Goal: Find specific page/section: Find specific page/section

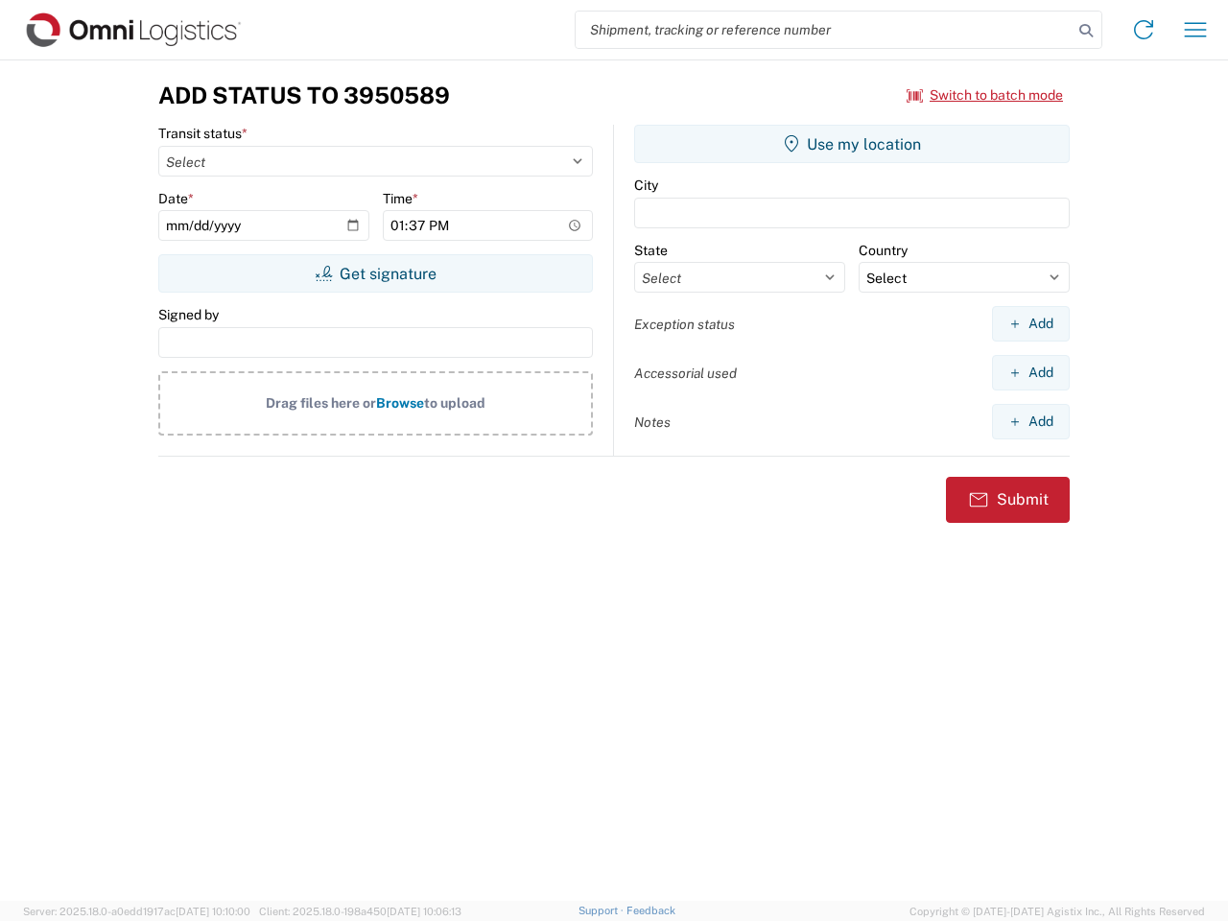
click at [824, 30] on input "search" at bounding box center [823, 30] width 497 height 36
click at [1086, 31] on icon at bounding box center [1085, 30] width 27 height 27
click at [1143, 30] on icon at bounding box center [1143, 29] width 31 height 31
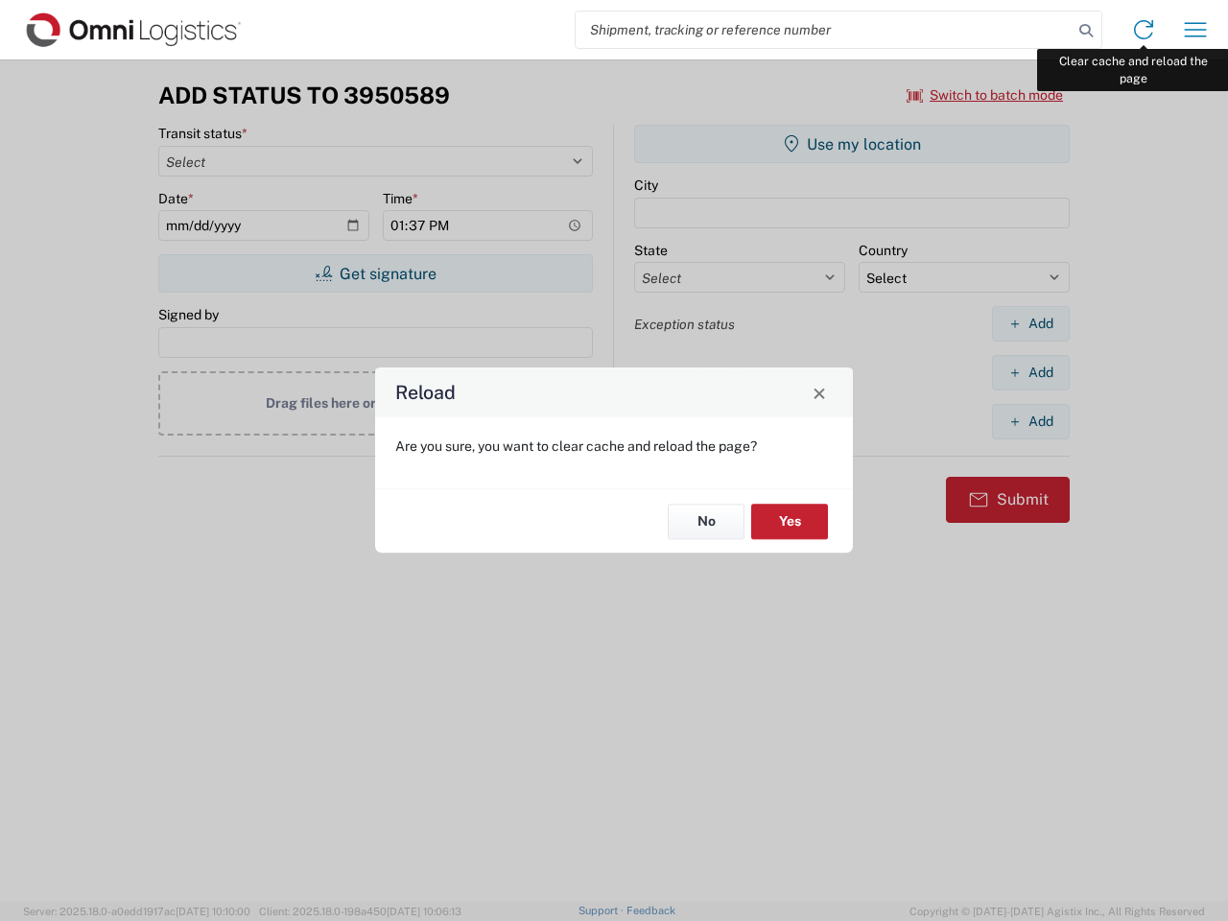
click at [1195, 30] on div "Reload Are you sure, you want to clear cache and reload the page? No Yes" at bounding box center [614, 460] width 1228 height 921
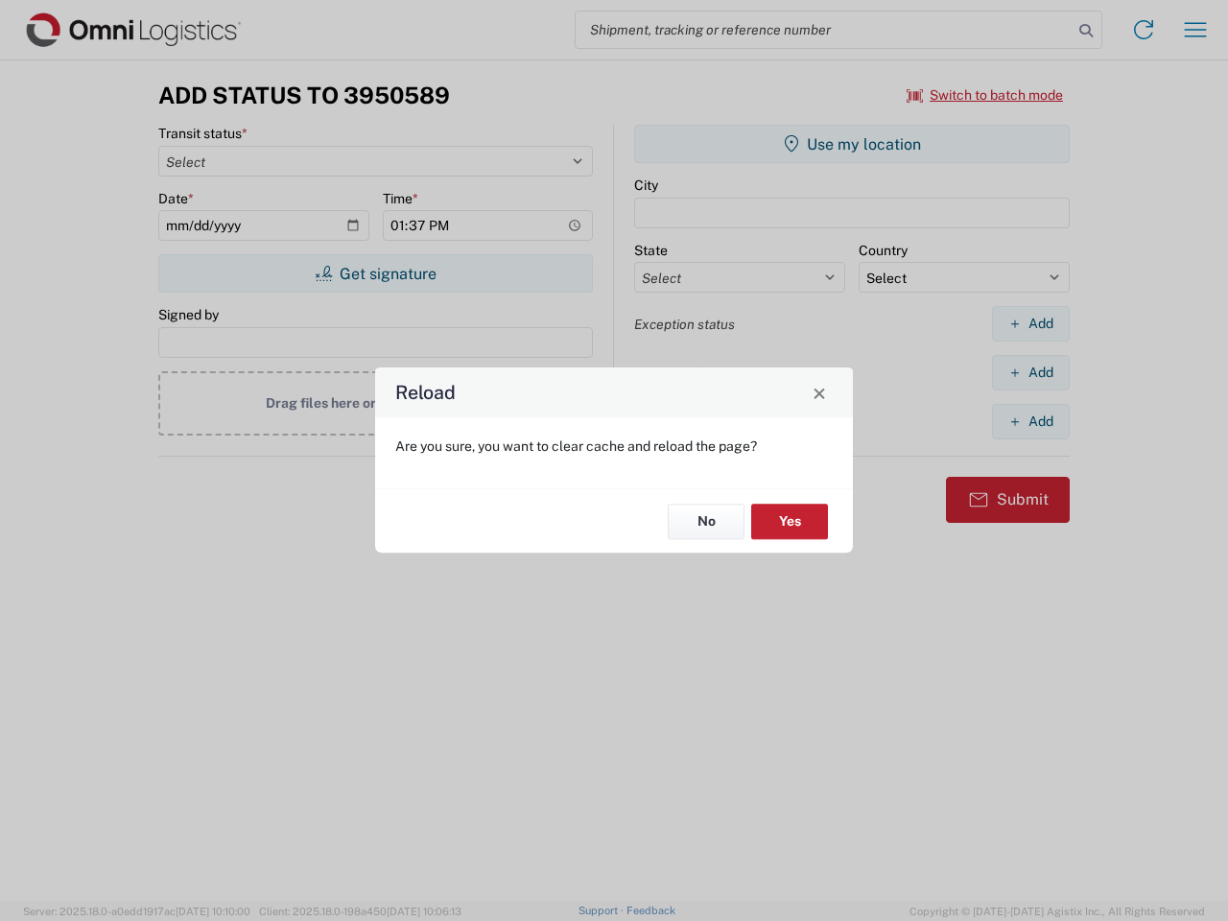
click at [985, 95] on div "Reload Are you sure, you want to clear cache and reload the page? No Yes" at bounding box center [614, 460] width 1228 height 921
click at [375, 273] on div "Reload Are you sure, you want to clear cache and reload the page? No Yes" at bounding box center [614, 460] width 1228 height 921
click at [852, 144] on div "Reload Are you sure, you want to clear cache and reload the page? No Yes" at bounding box center [614, 460] width 1228 height 921
click at [1030, 323] on div "Reload Are you sure, you want to clear cache and reload the page? No Yes" at bounding box center [614, 460] width 1228 height 921
click at [1030, 372] on div "Reload Are you sure, you want to clear cache and reload the page? No Yes" at bounding box center [614, 460] width 1228 height 921
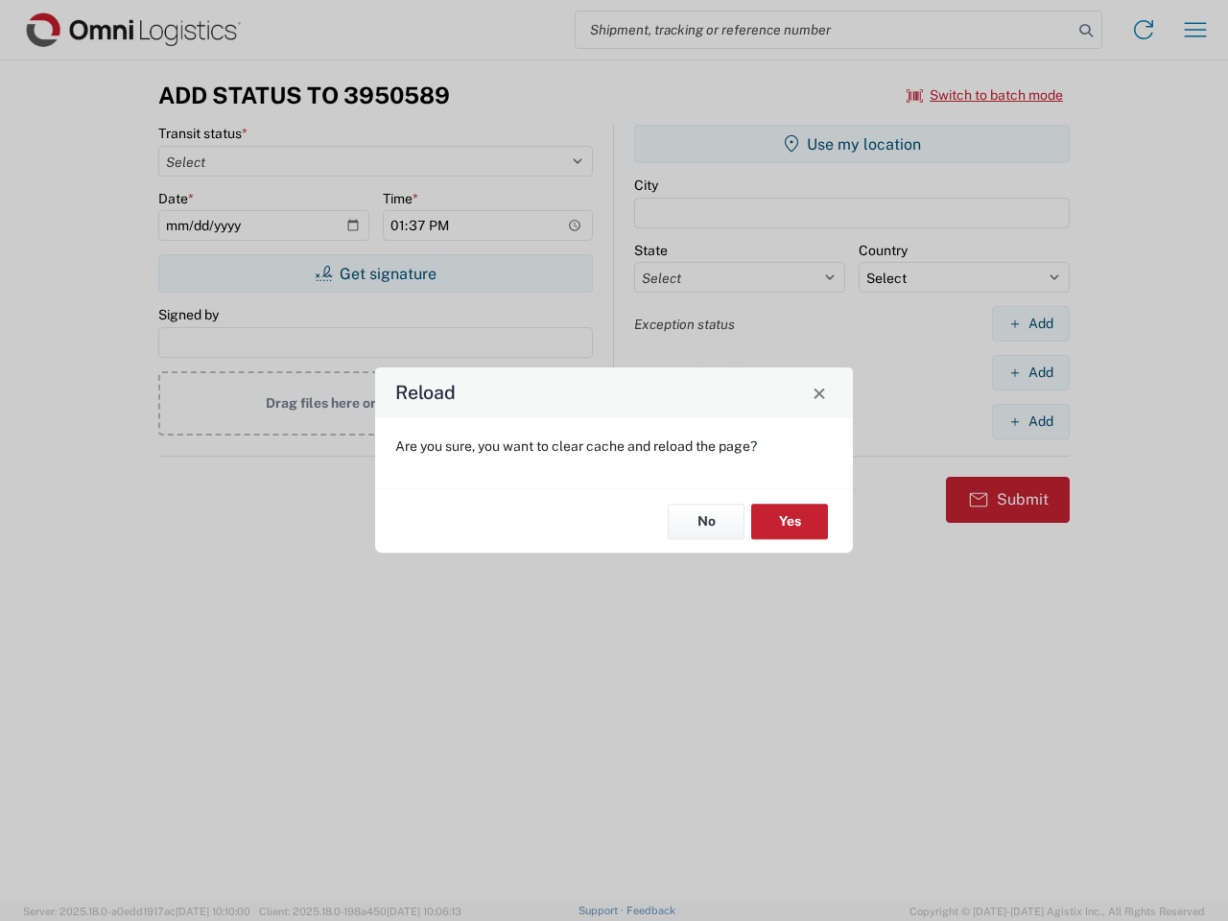
click at [1030, 421] on div "Reload Are you sure, you want to clear cache and reload the page? No Yes" at bounding box center [614, 460] width 1228 height 921
